Goal: Navigation & Orientation: Find specific page/section

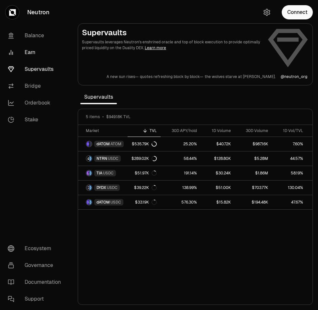
click at [28, 53] on link "Earn" at bounding box center [36, 52] width 67 height 17
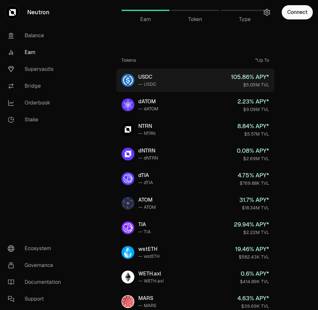
scroll to position [3, 0]
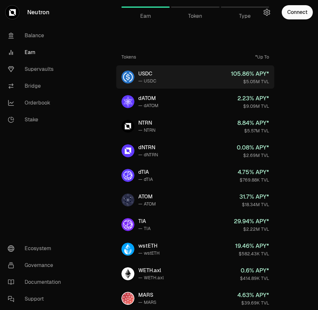
click at [211, 79] on link "USDC — USDC 105.86 % APY* $5.05M TVL" at bounding box center [195, 76] width 158 height 23
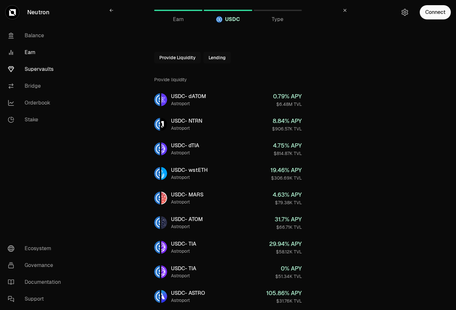
click at [40, 73] on link "Supervaults" at bounding box center [36, 69] width 67 height 17
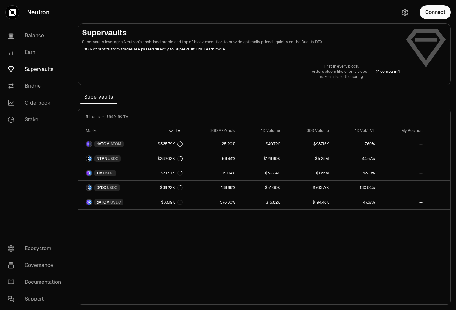
click at [318, 70] on p "@ jcompagni1" at bounding box center [387, 71] width 24 height 5
click at [41, 85] on link "Bridge" at bounding box center [36, 86] width 67 height 17
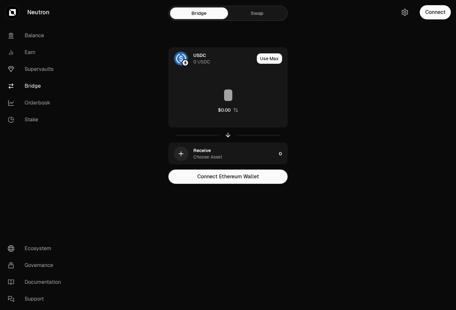
click at [39, 93] on link "Bridge" at bounding box center [36, 86] width 67 height 17
click at [39, 102] on link "Orderbook" at bounding box center [36, 103] width 67 height 17
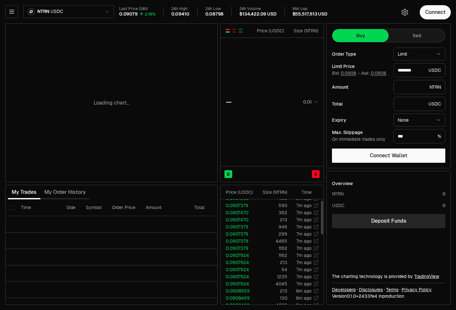
scroll to position [17, 0]
type input "********"
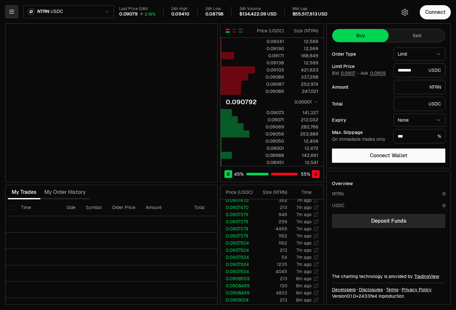
click at [13, 14] on icon "button" at bounding box center [11, 11] width 6 height 6
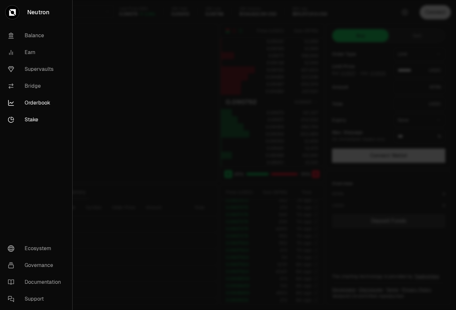
click at [28, 116] on link "Stake" at bounding box center [36, 119] width 67 height 17
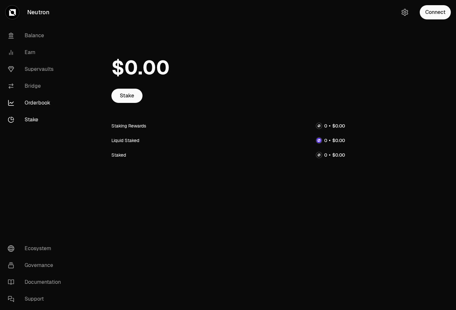
click at [57, 107] on link "Orderbook" at bounding box center [36, 103] width 67 height 17
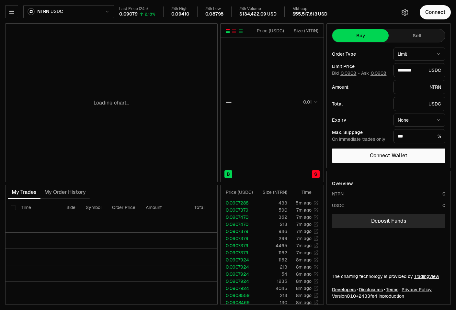
type input "********"
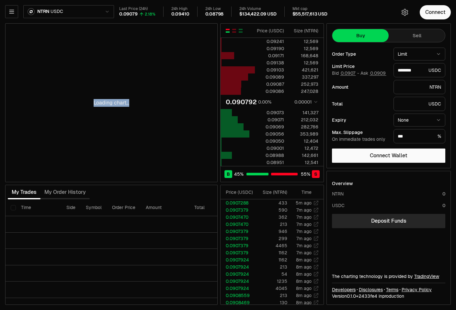
click at [198, 127] on div "Loading chart..." at bounding box center [112, 103] width 212 height 158
